Goal: Browse casually: Explore the website without a specific task or goal

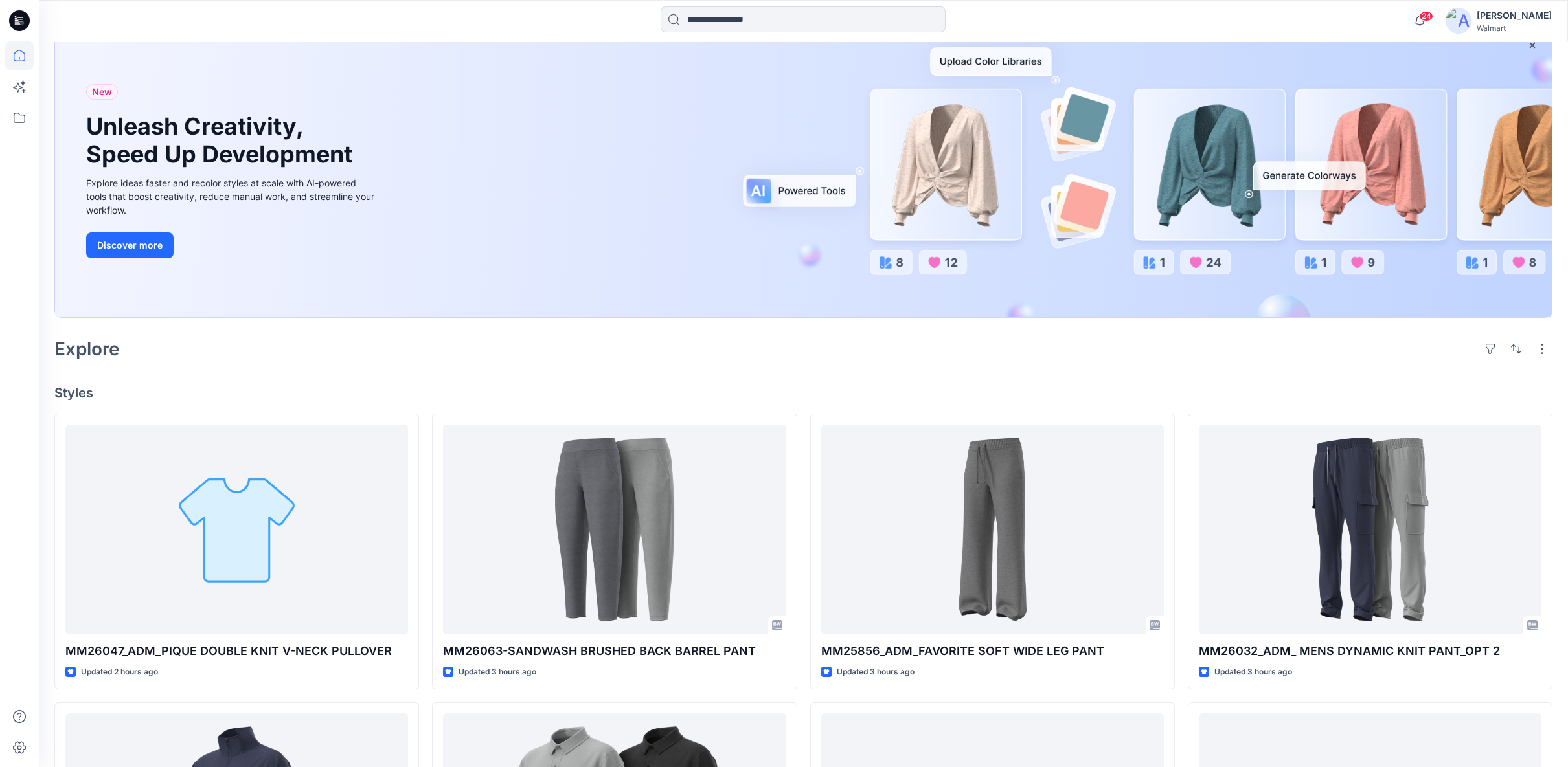
scroll to position [144, 0]
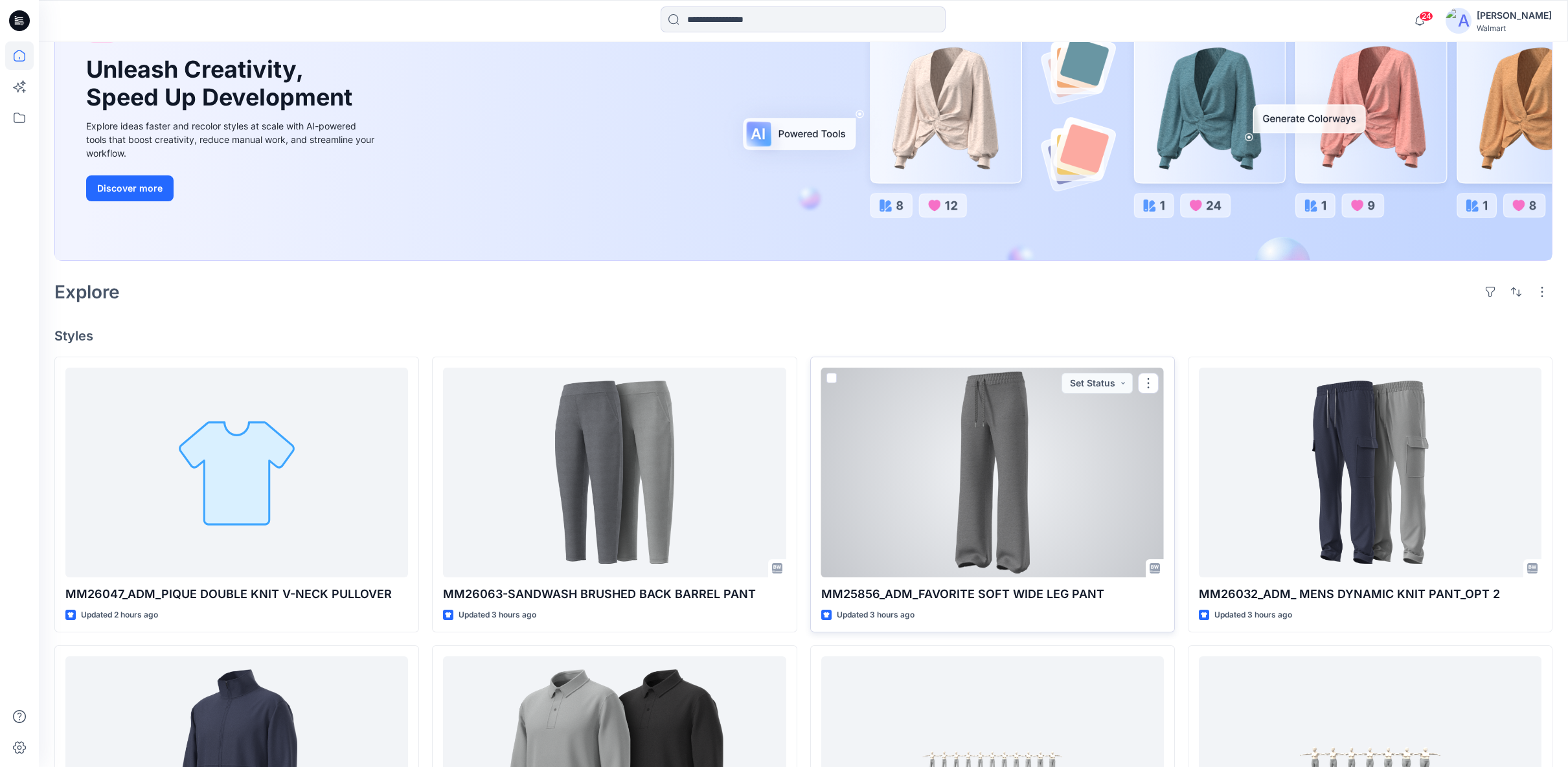
click at [1014, 555] on div at bounding box center [992, 473] width 342 height 210
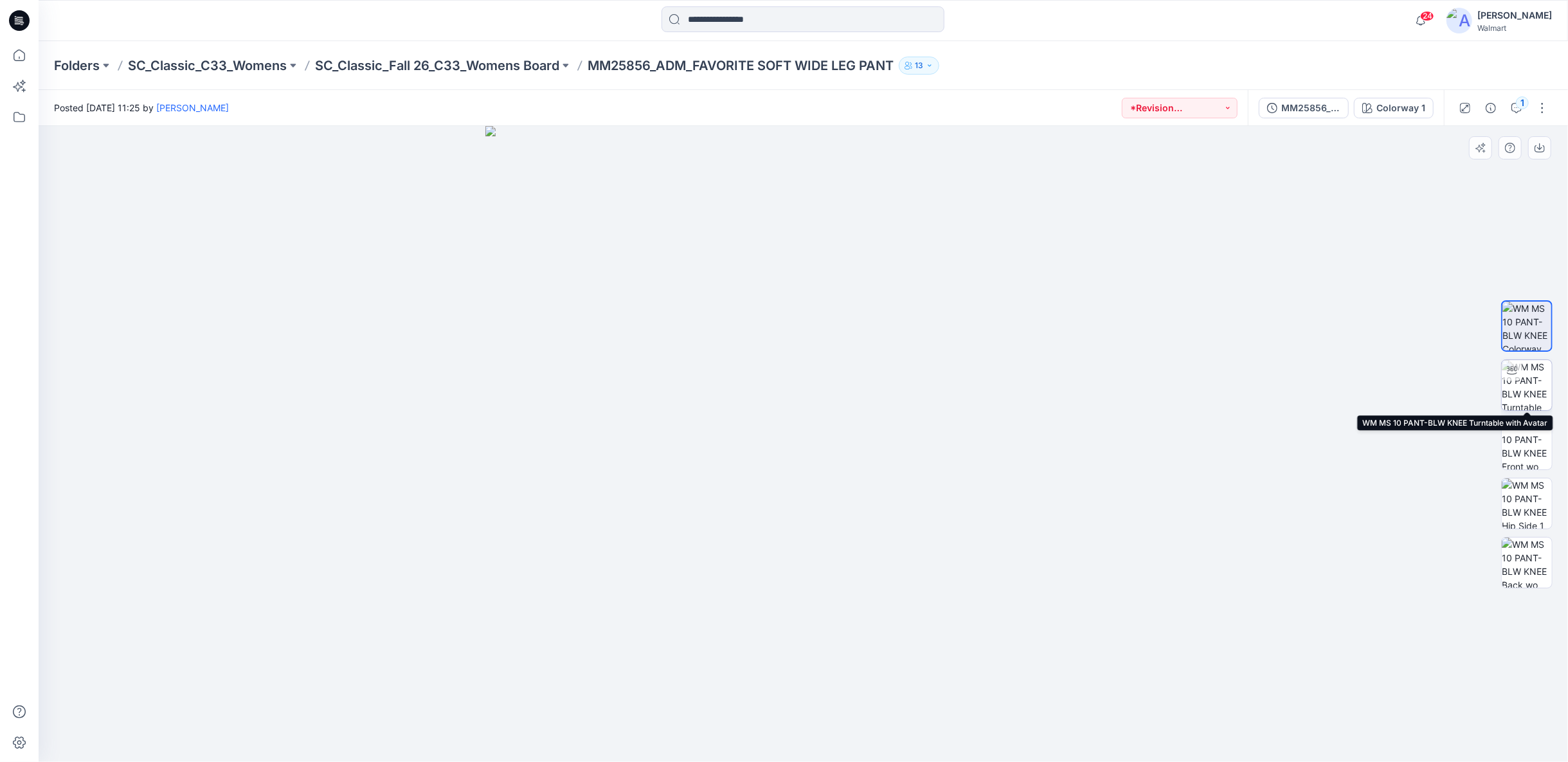
click at [1513, 391] on img at bounding box center [1527, 385] width 50 height 50
drag, startPoint x: 878, startPoint y: 749, endPoint x: 720, endPoint y: 734, distance: 158.7
click at [720, 734] on div at bounding box center [804, 443] width 1530 height 636
click at [1513, 111] on icon "button" at bounding box center [1517, 108] width 10 height 10
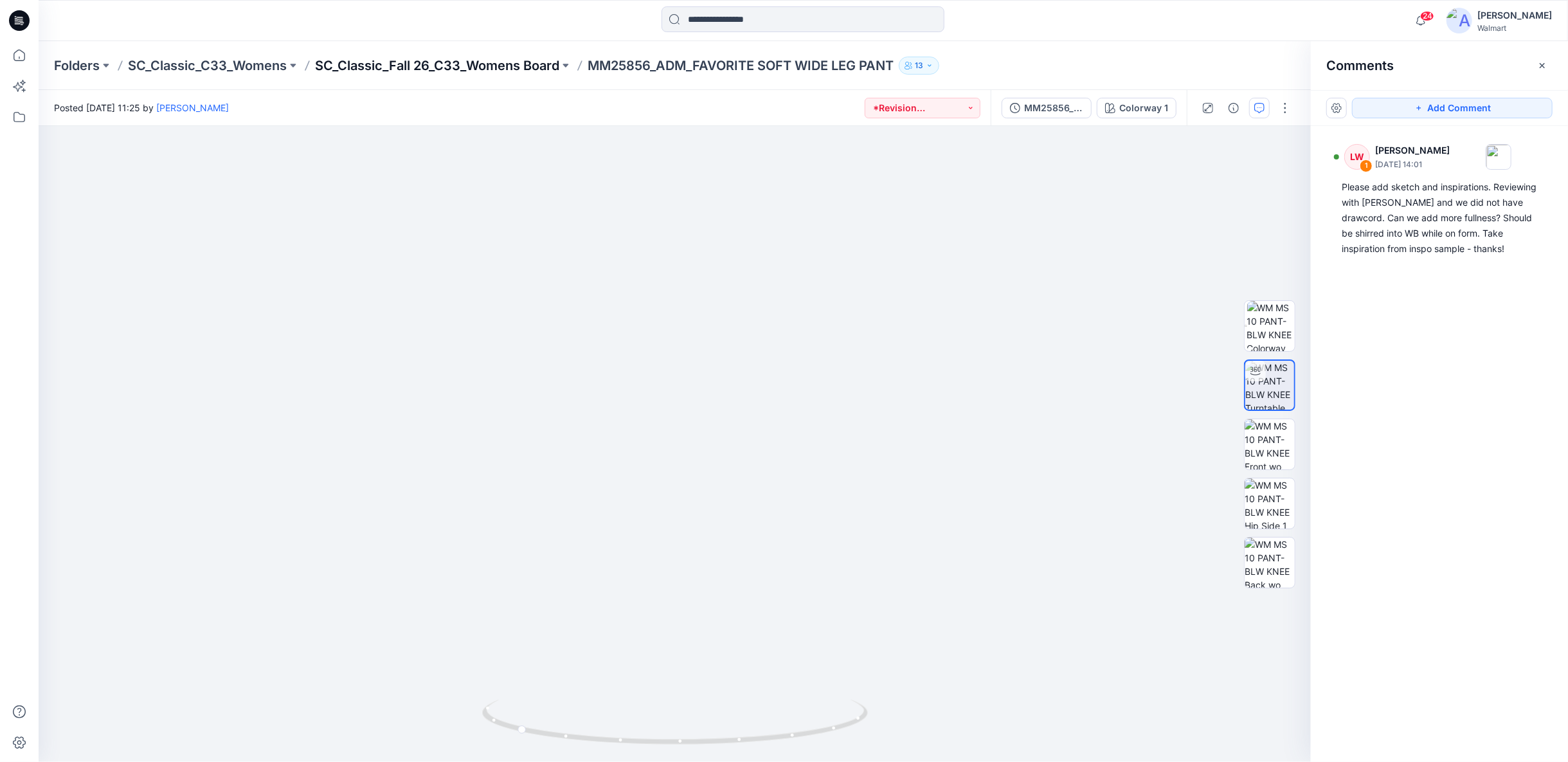
click at [533, 69] on p "SC_Classic_Fall 26_C33_Womens Board" at bounding box center [437, 65] width 244 height 18
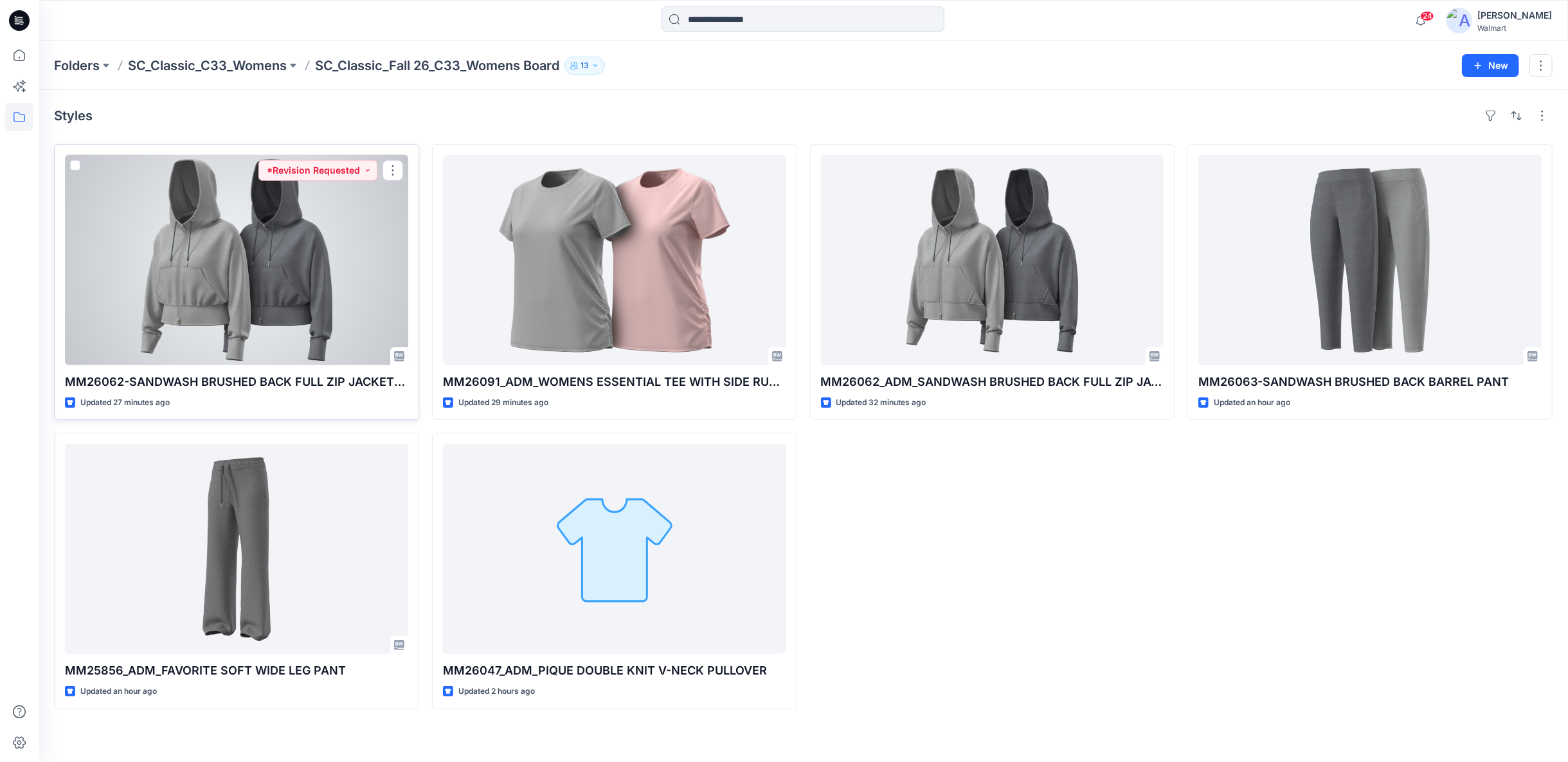
click at [250, 291] on div at bounding box center [237, 260] width 343 height 210
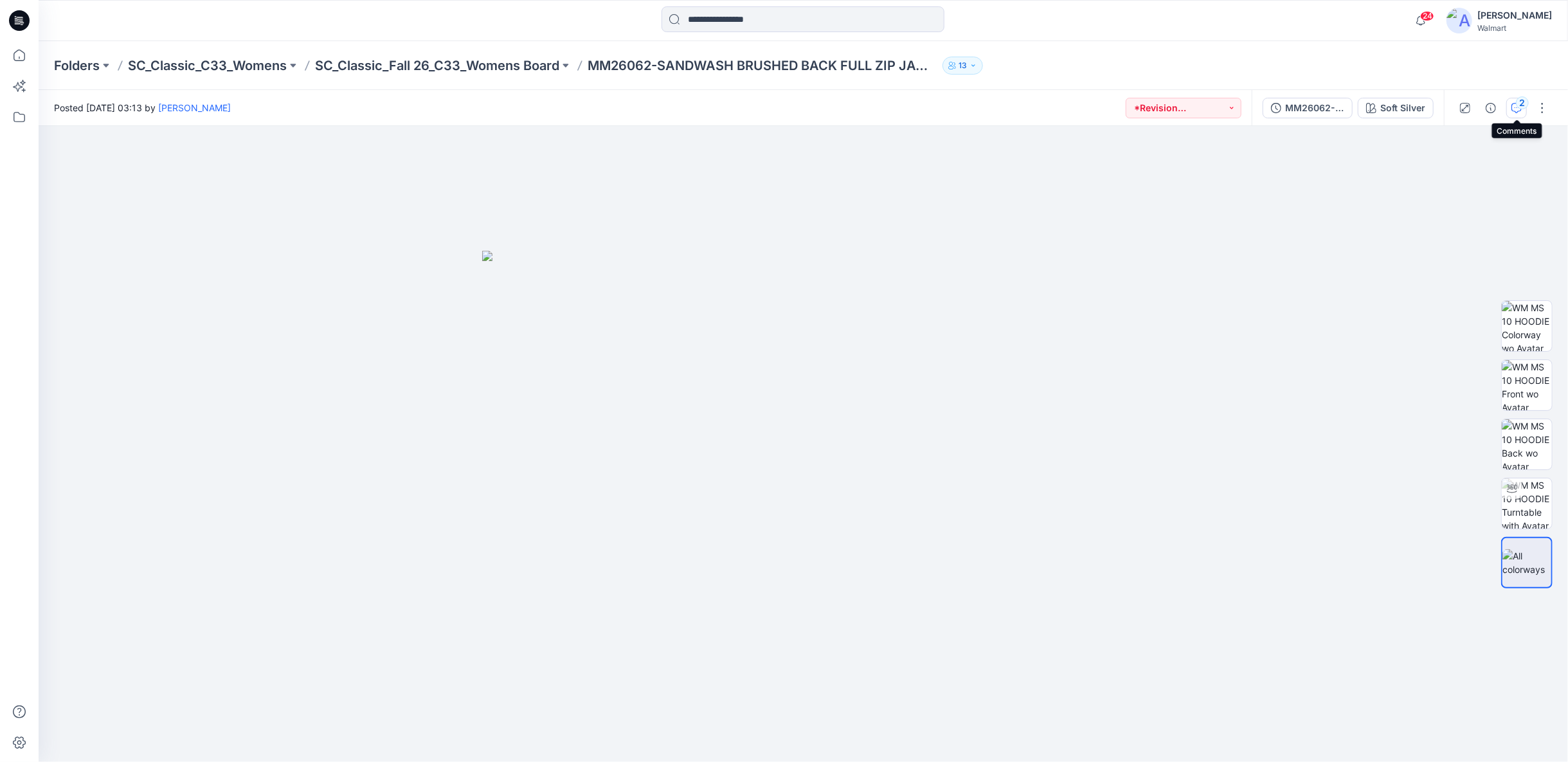
click at [1523, 111] on button "2" at bounding box center [1517, 108] width 21 height 21
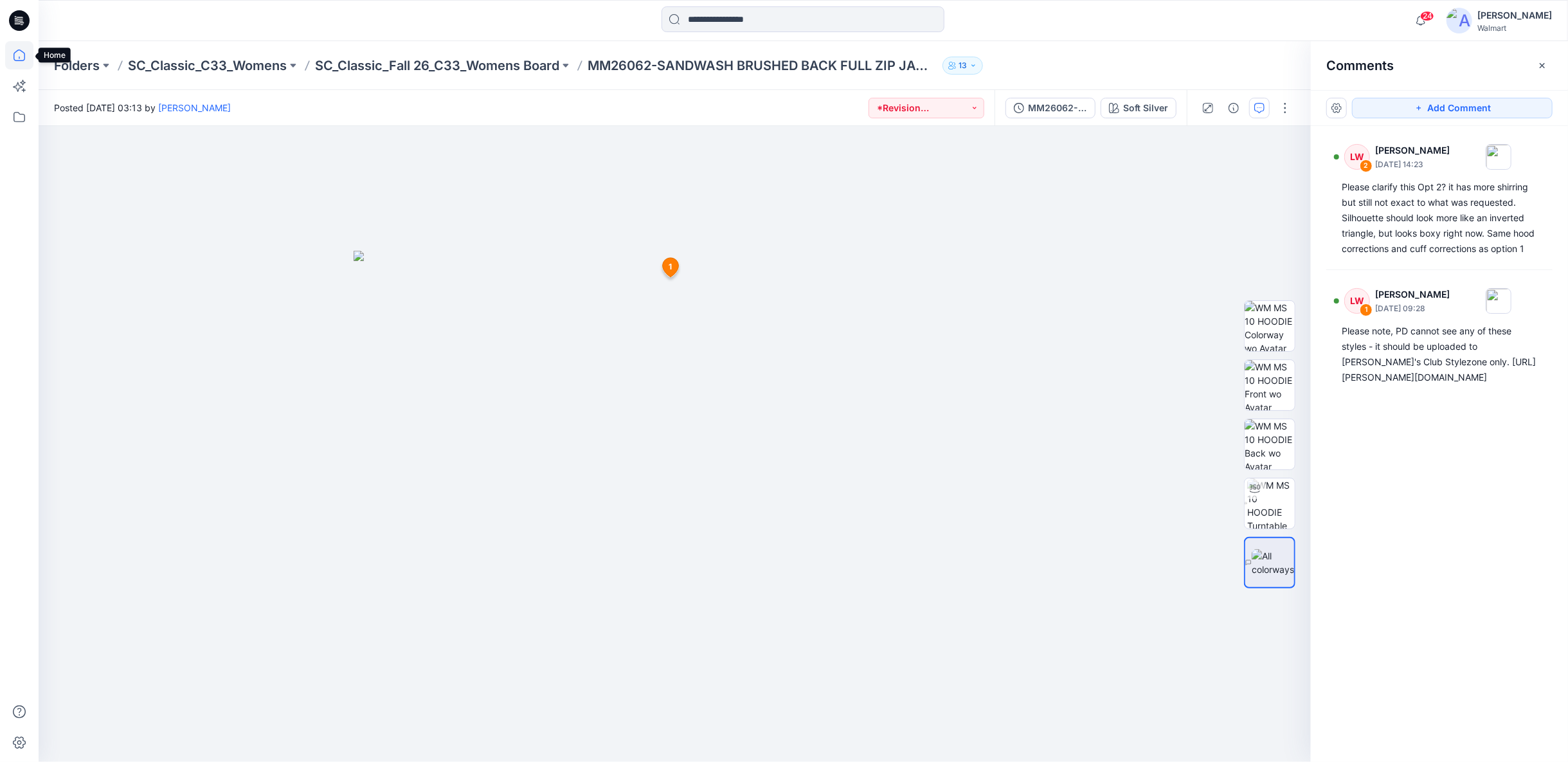
click at [19, 62] on icon at bounding box center [19, 55] width 28 height 28
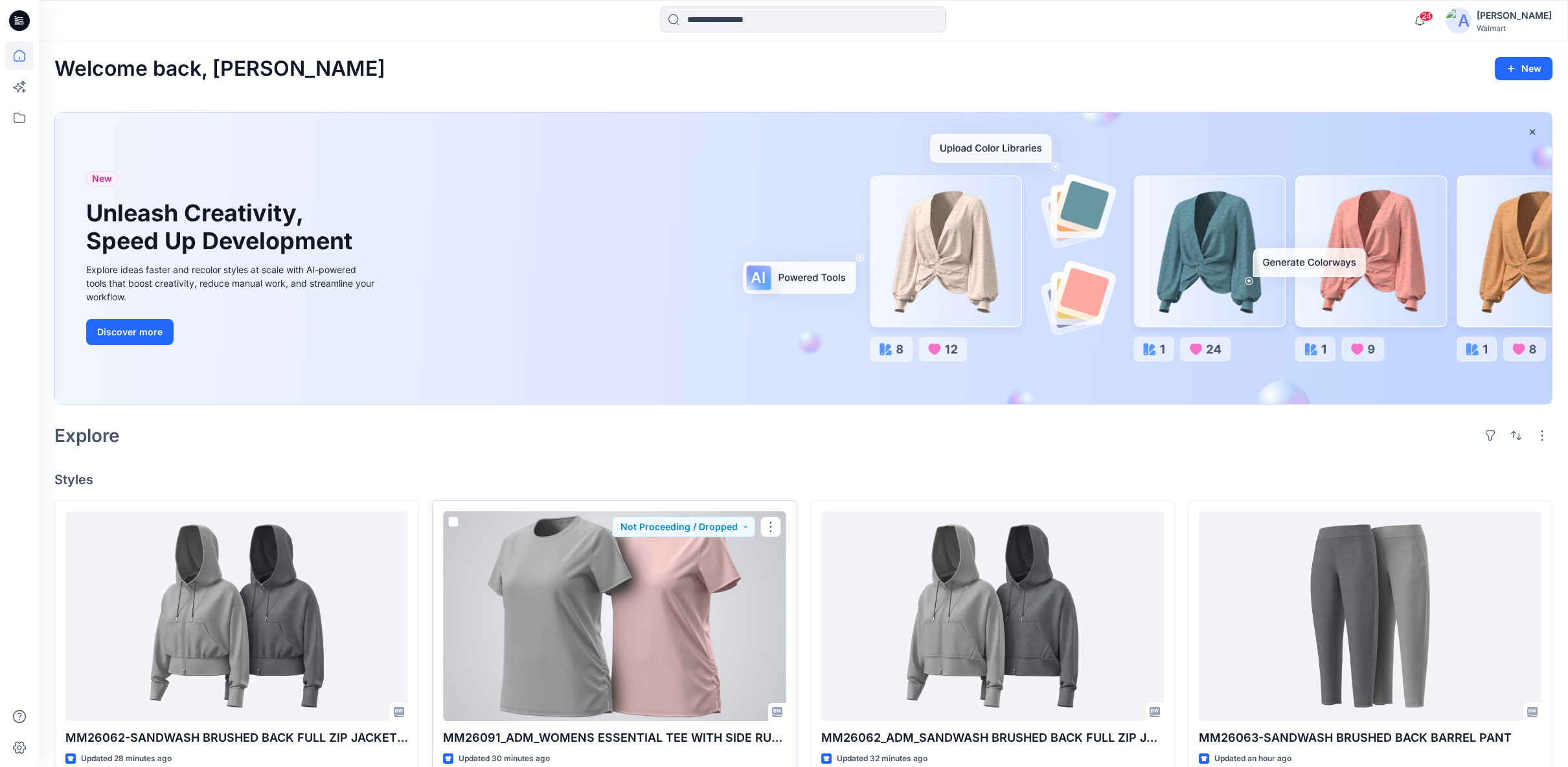
click at [602, 661] on div at bounding box center [614, 616] width 342 height 210
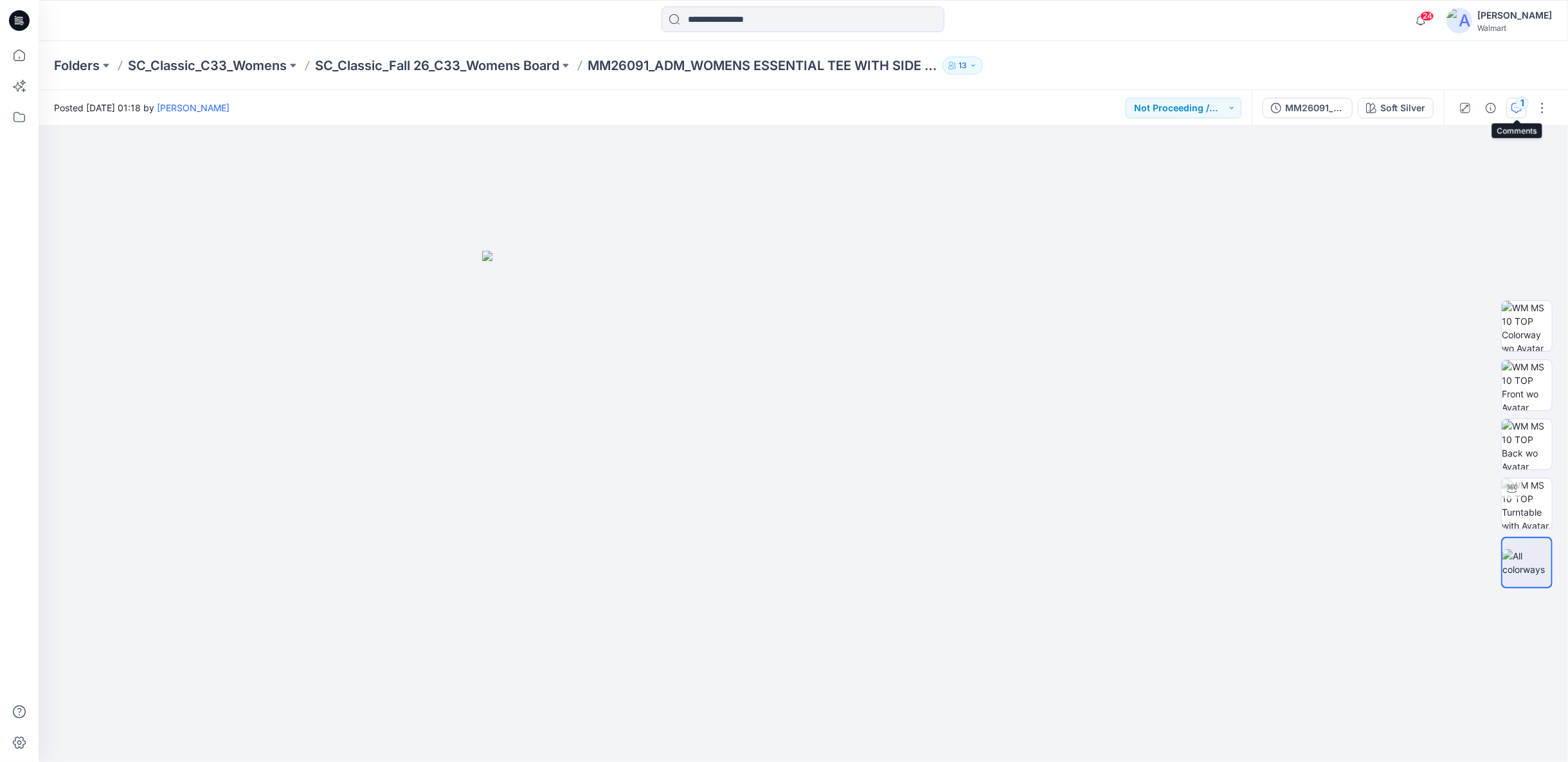
click at [1522, 105] on div "1" at bounding box center [1523, 103] width 13 height 13
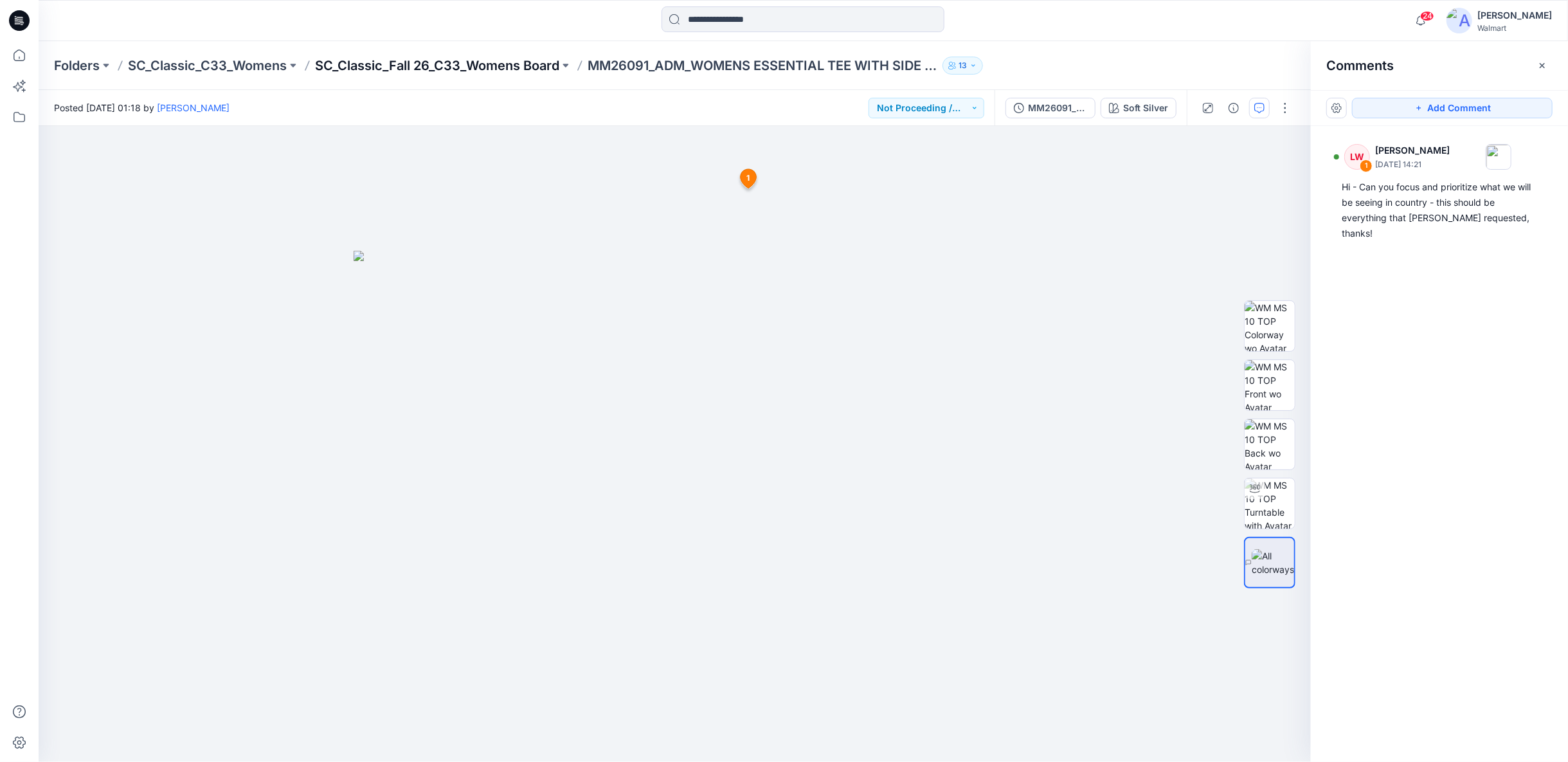
click at [378, 62] on p "SC_Classic_Fall 26_C33_Womens Board" at bounding box center [437, 65] width 244 height 18
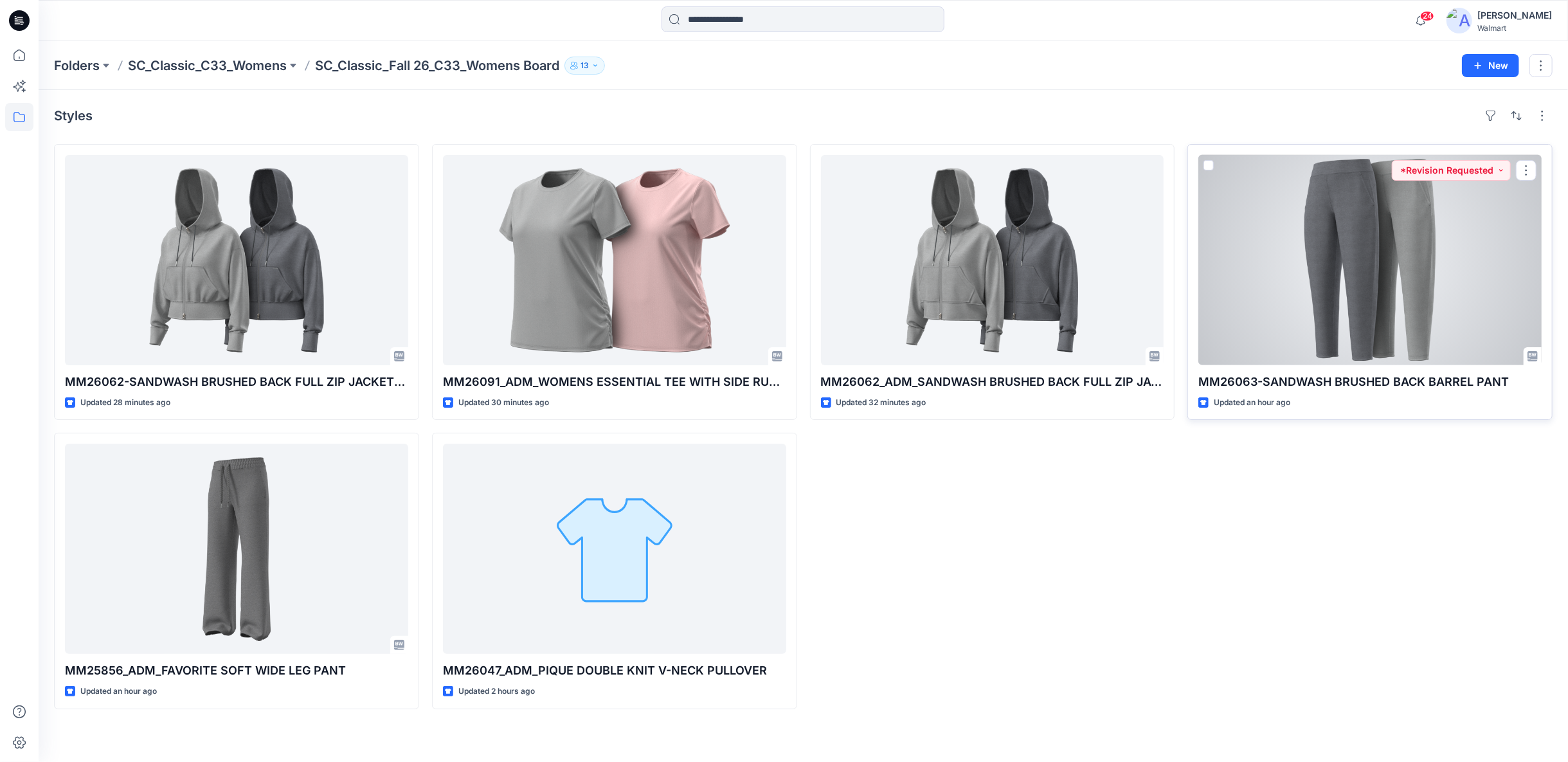
click at [1470, 334] on div at bounding box center [1370, 260] width 343 height 210
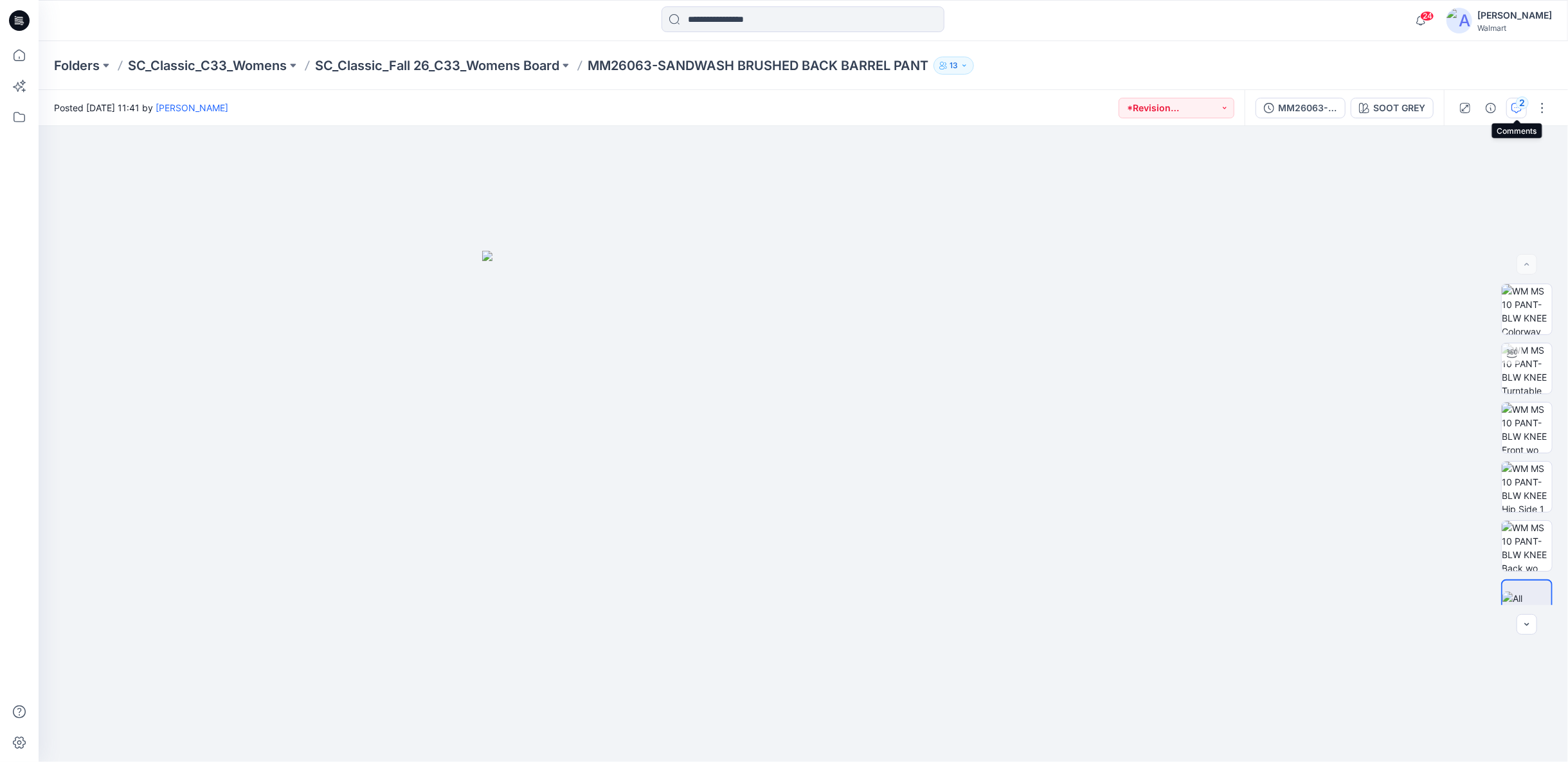
click at [1519, 108] on div "2" at bounding box center [1523, 103] width 13 height 13
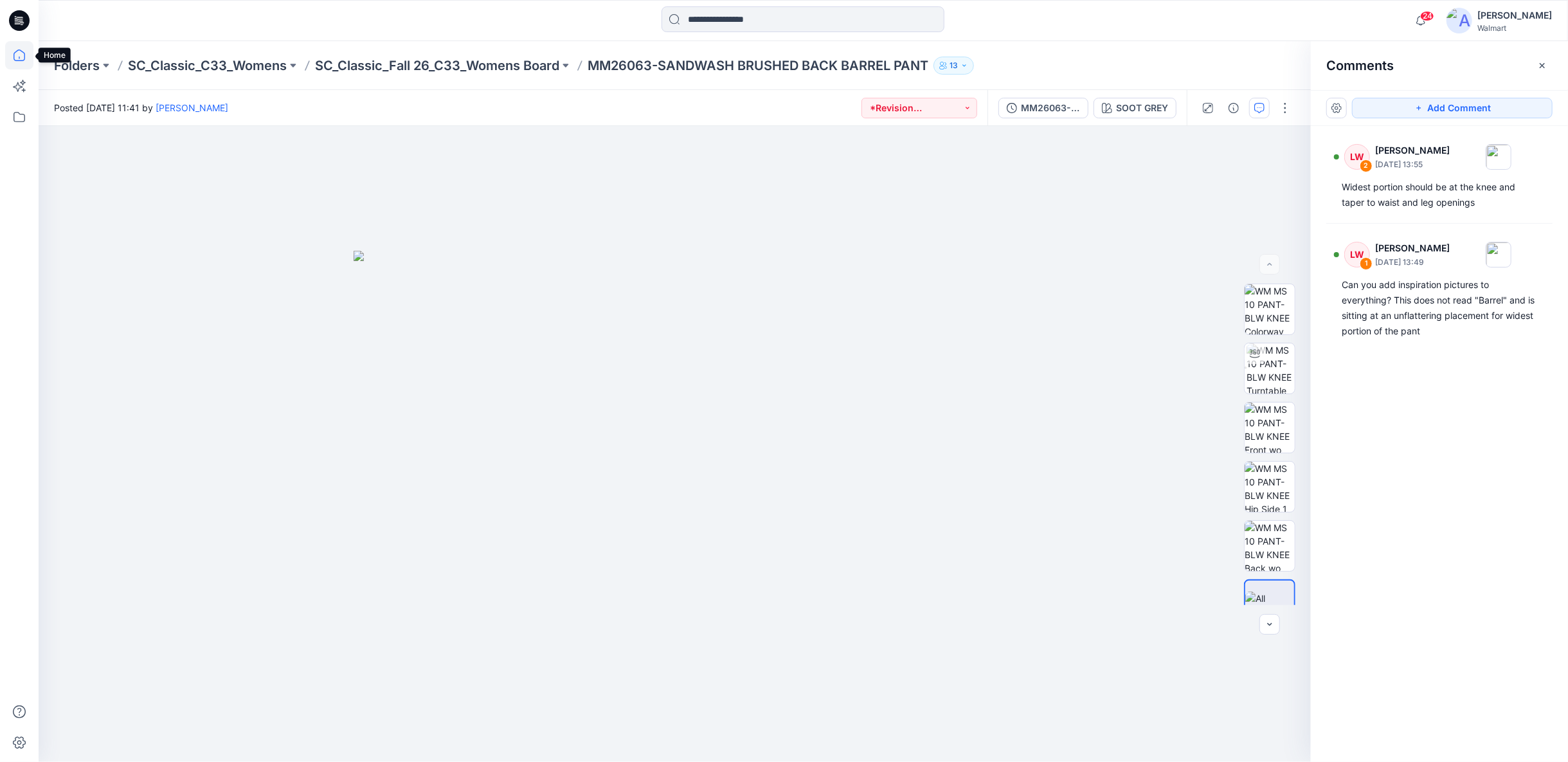
click at [19, 57] on icon at bounding box center [19, 57] width 1 height 2
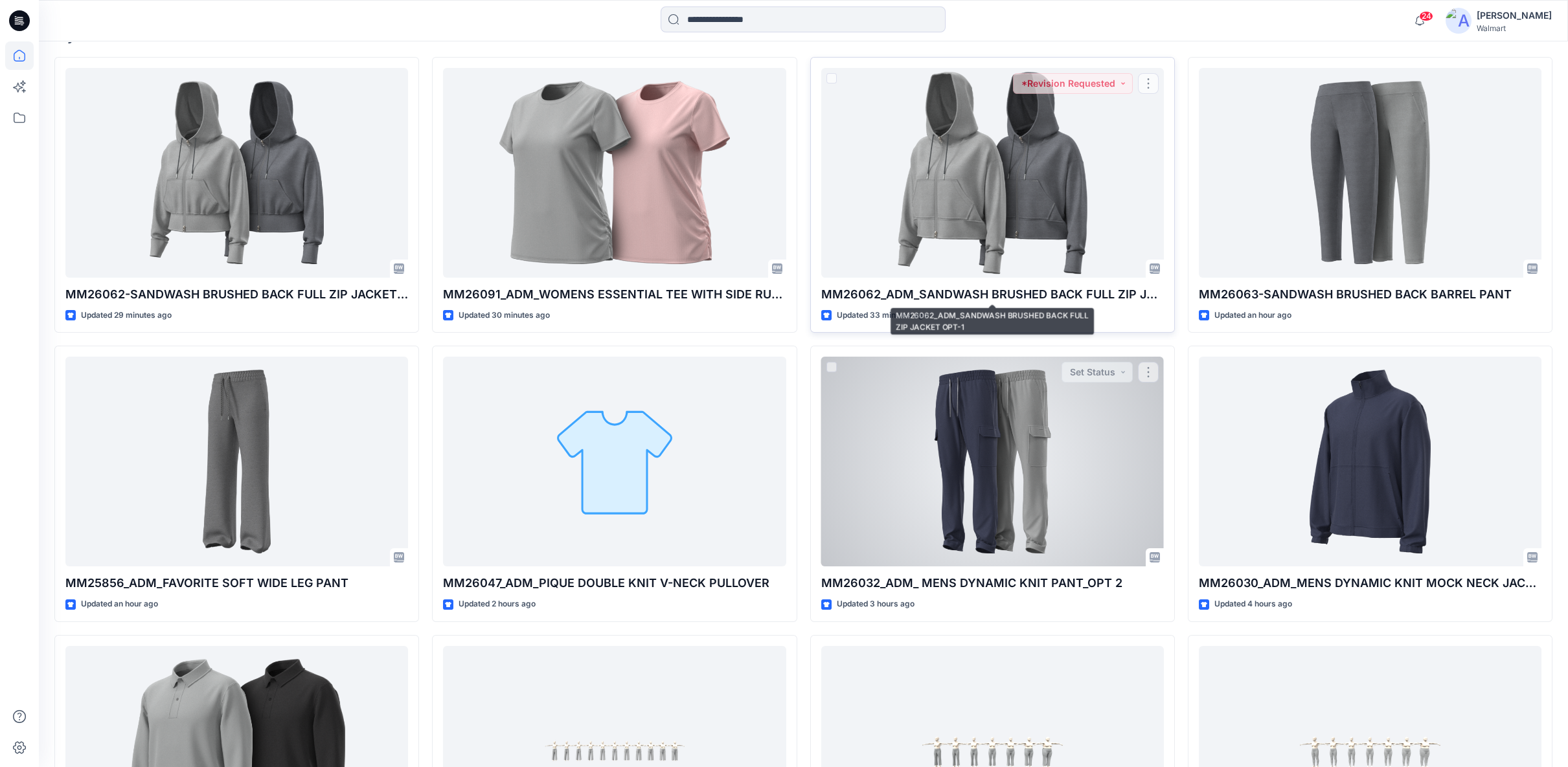
scroll to position [503, 0]
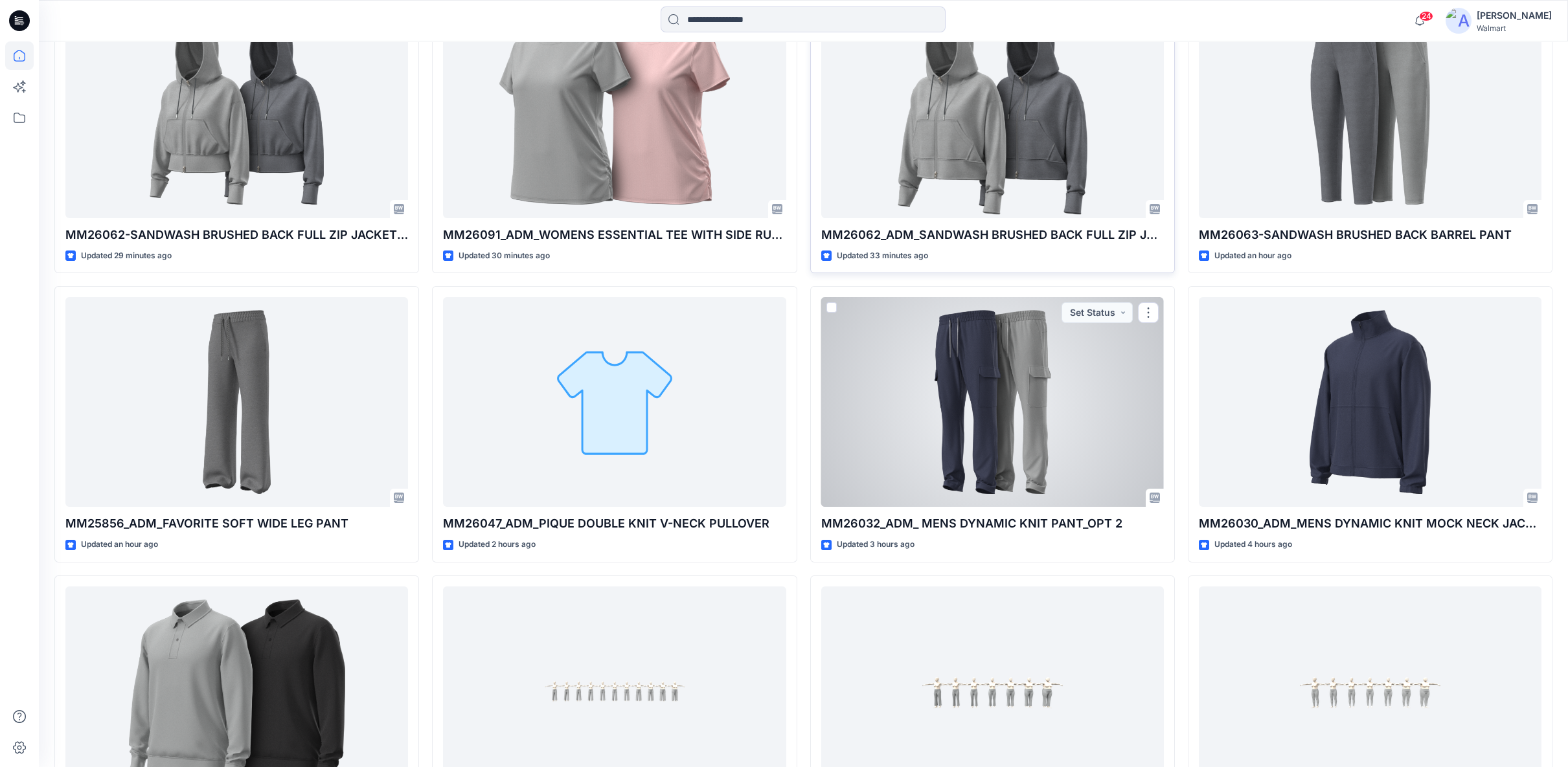
click at [976, 457] on div at bounding box center [992, 402] width 342 height 210
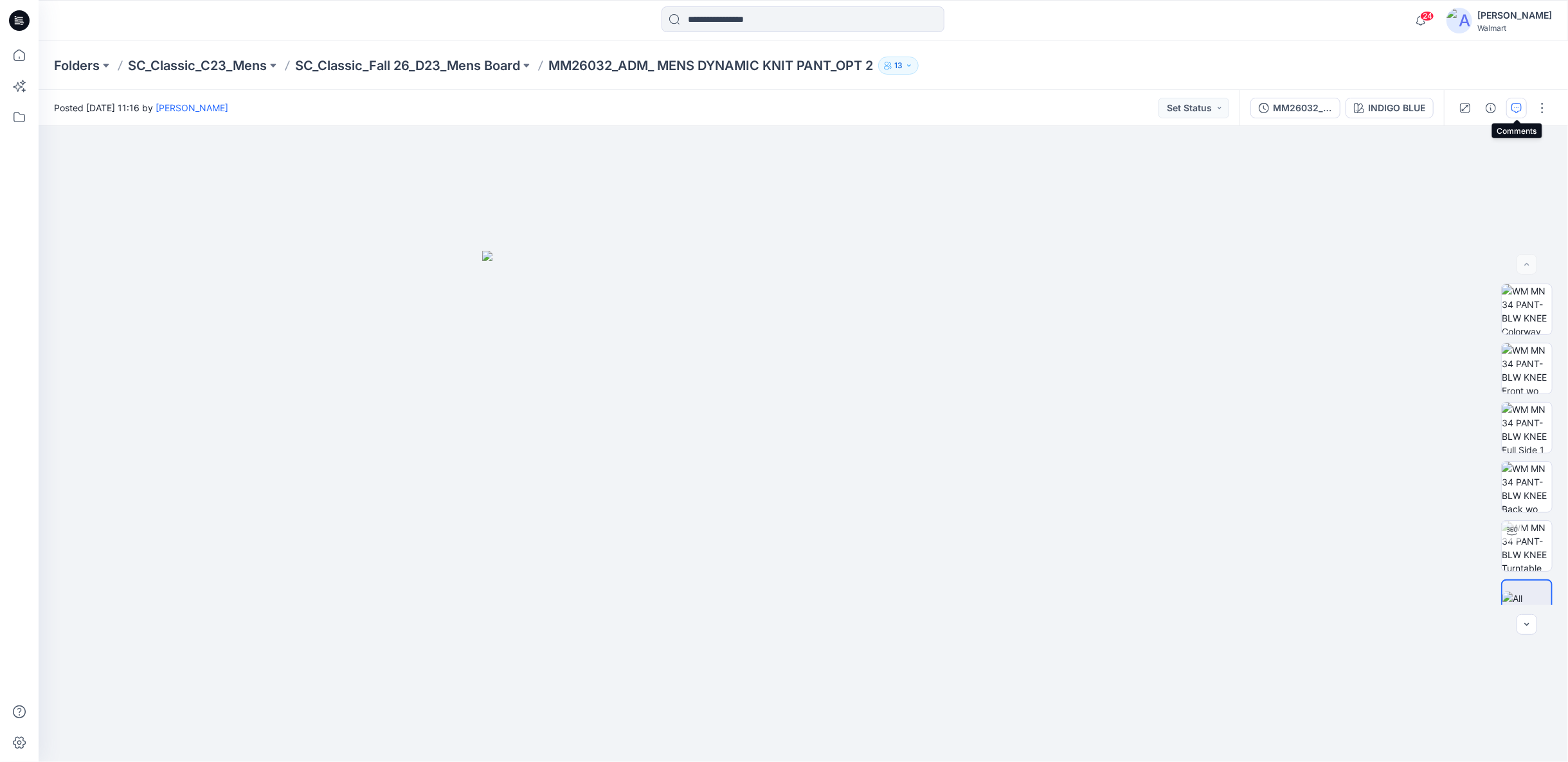
click at [1515, 106] on icon "button" at bounding box center [1517, 108] width 10 height 10
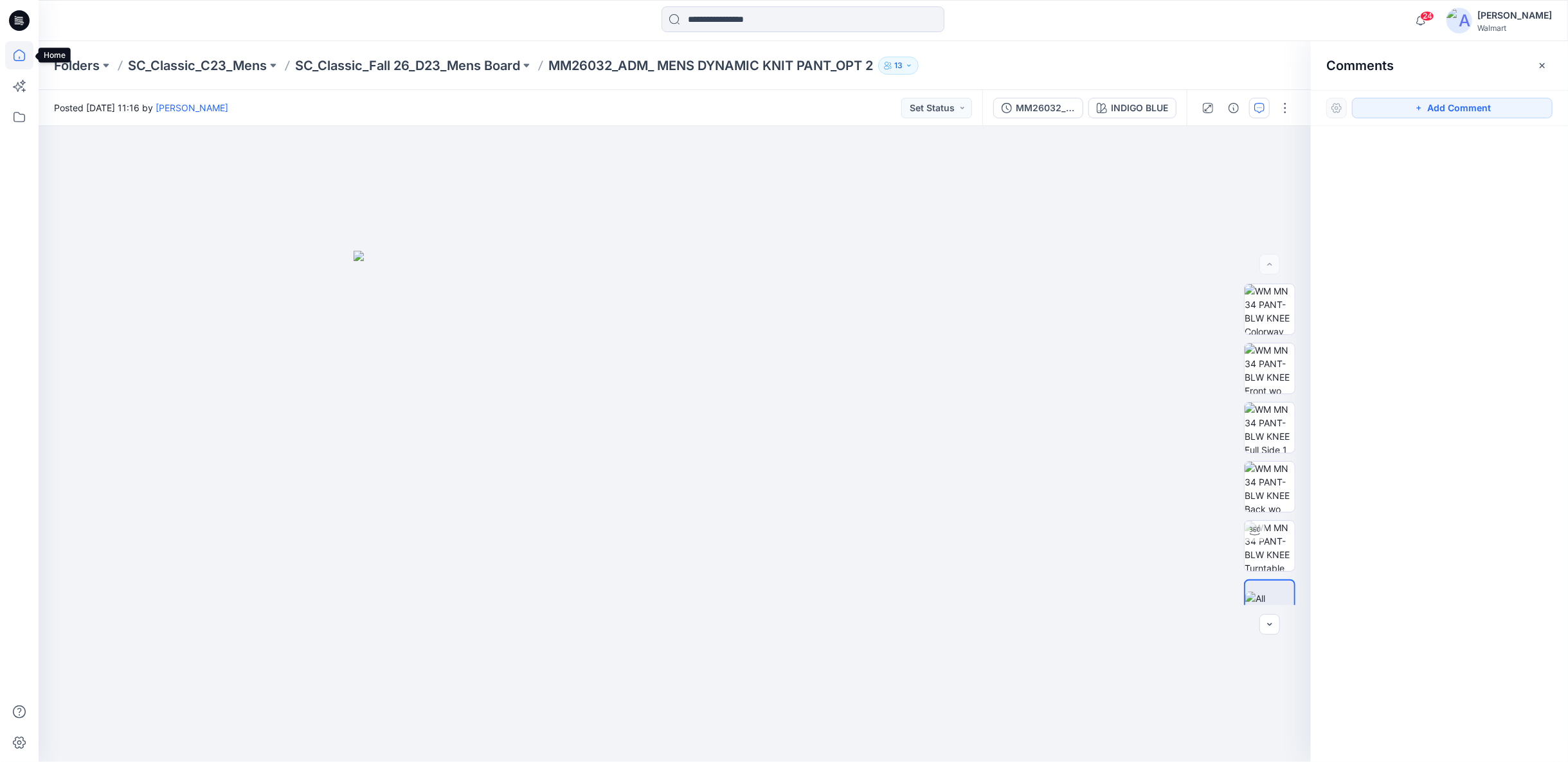
click at [22, 57] on icon at bounding box center [19, 55] width 28 height 28
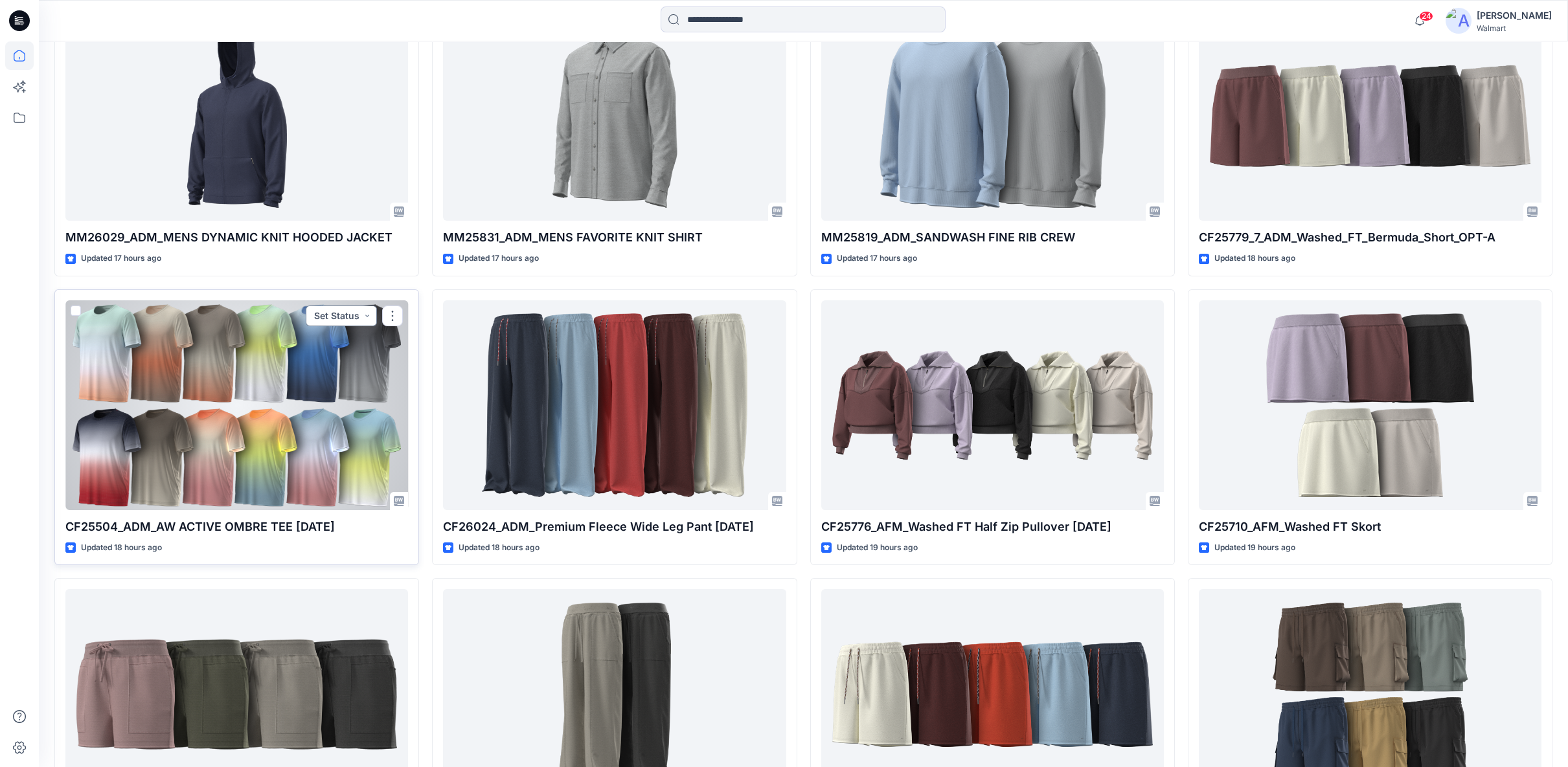
scroll to position [2383, 0]
